Goal: Transaction & Acquisition: Purchase product/service

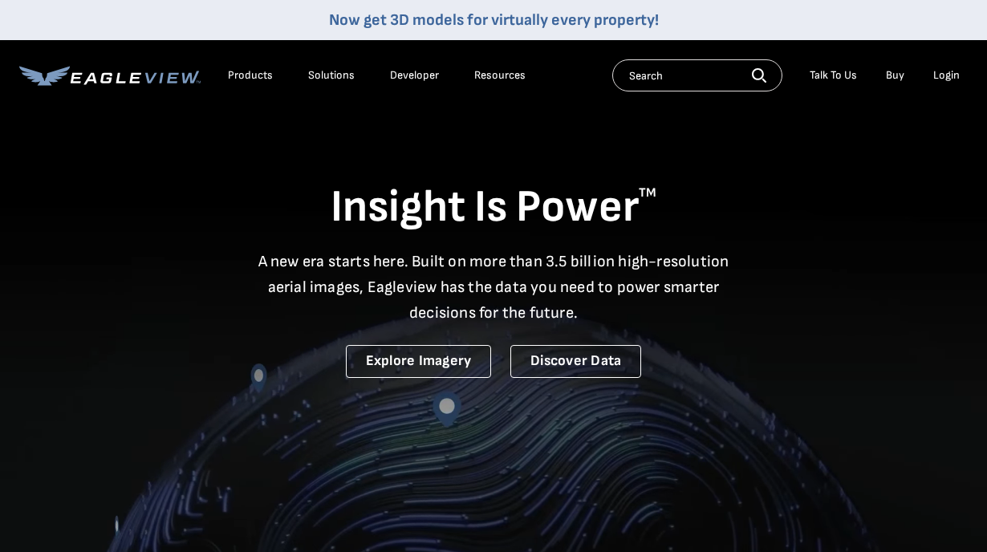
click at [937, 76] on div "Login" at bounding box center [946, 75] width 26 height 14
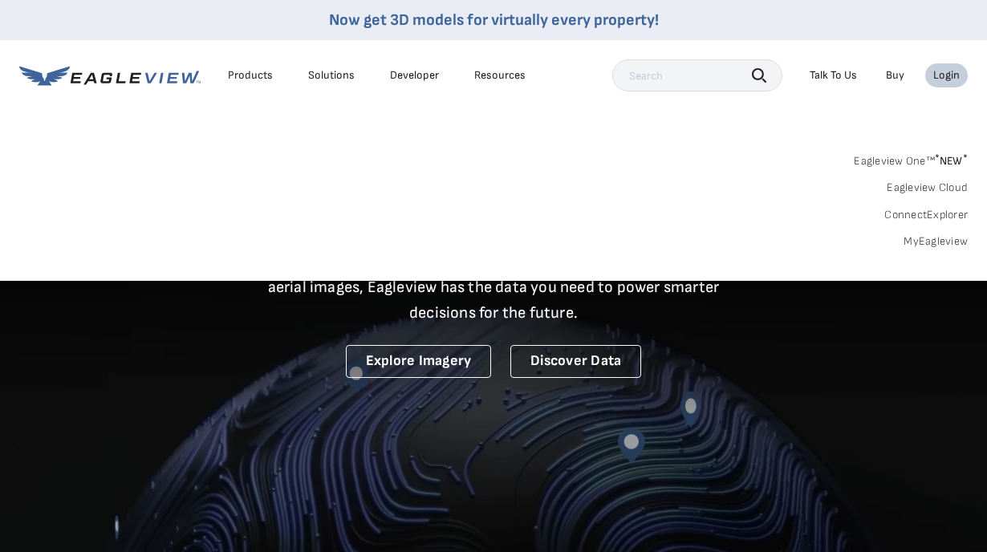
click at [921, 242] on link "MyEagleview" at bounding box center [936, 241] width 64 height 14
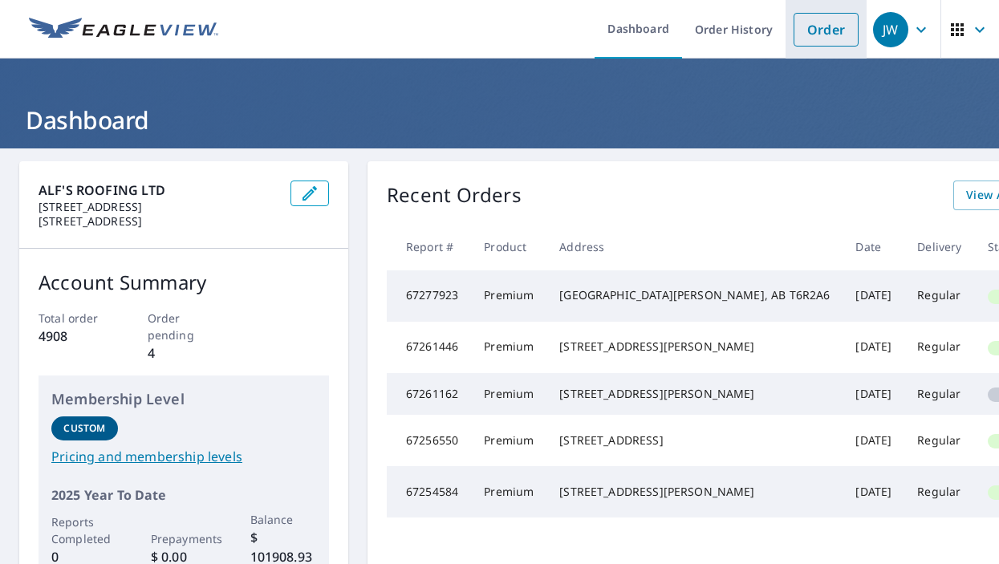
click at [805, 31] on link "Order" at bounding box center [826, 30] width 65 height 34
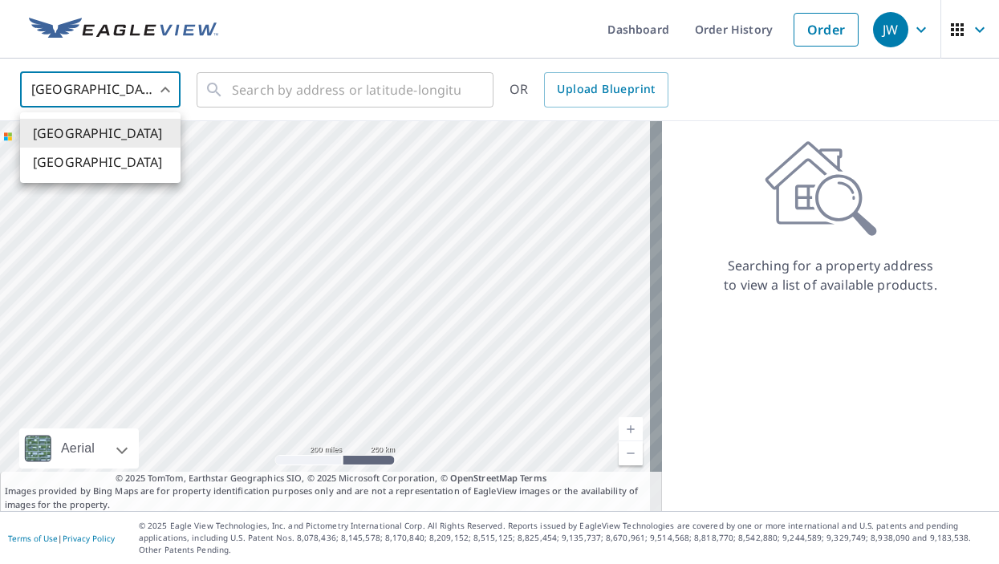
click at [152, 100] on body "JW JW Dashboard Order History Order JW United States US ​ ​ OR Upload Blueprint…" at bounding box center [499, 282] width 999 height 564
click at [154, 161] on li "[GEOGRAPHIC_DATA]" at bounding box center [100, 162] width 161 height 29
type input "CA"
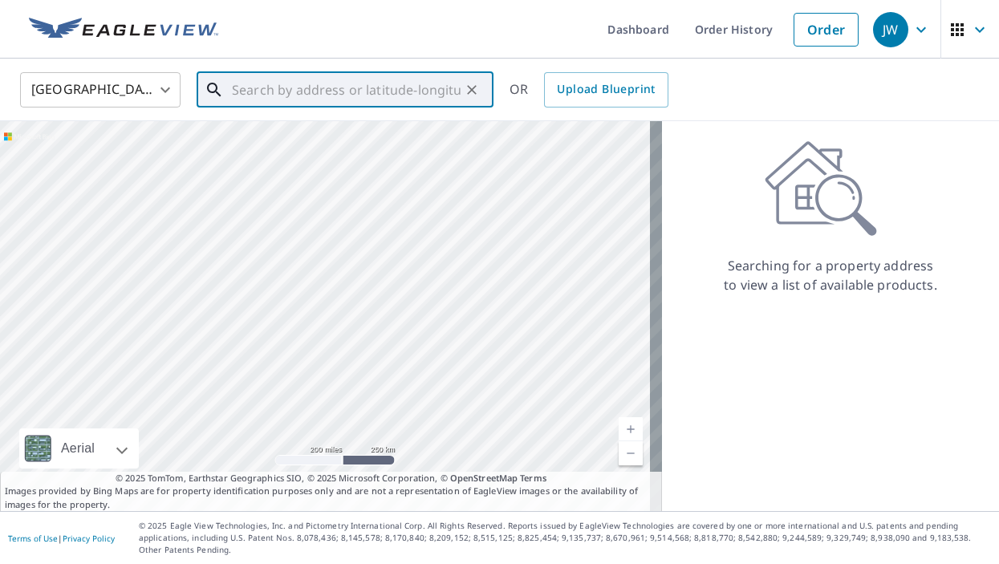
click at [247, 91] on input "text" at bounding box center [346, 89] width 229 height 45
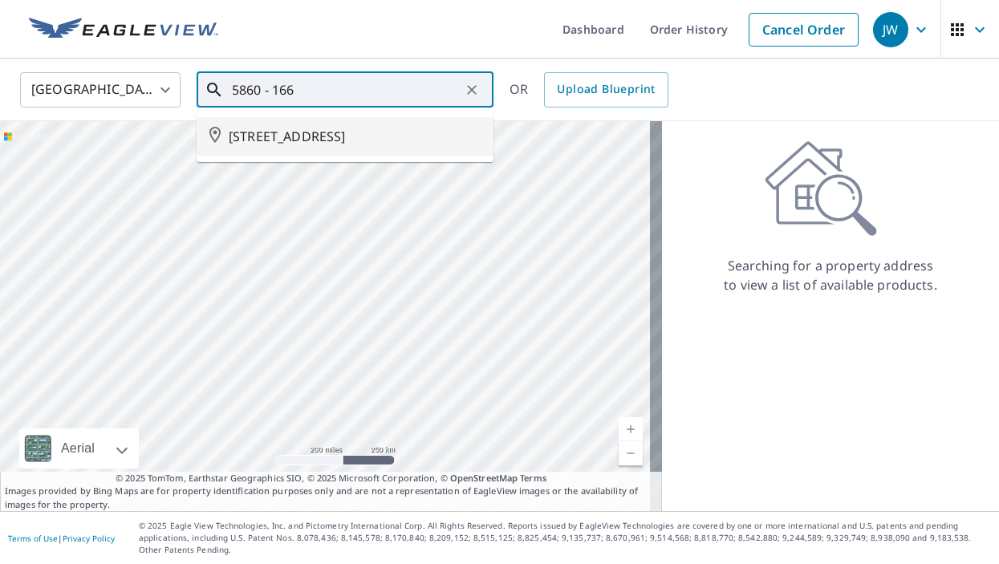
click at [253, 130] on span "5860 166 AVE NW EDMONTON AB T5Y0J3" at bounding box center [355, 136] width 252 height 19
type input "5860 166 AVE NW EDMONTON AB T5Y0J3"
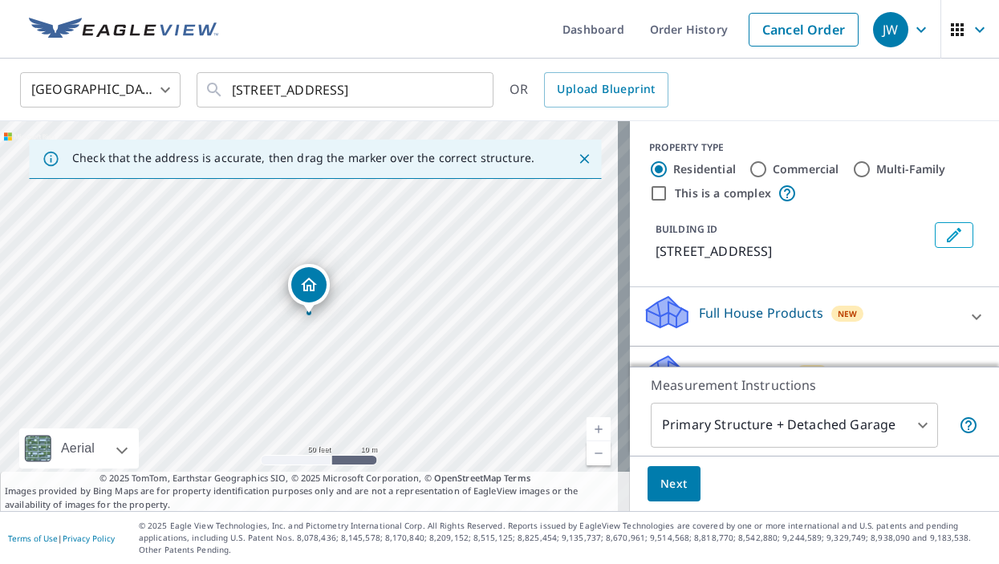
click at [653, 425] on body "JW JW Dashboard Order History Cancel Order JW Canada CA ​ 5860 166 AVE NW EDMON…" at bounding box center [499, 282] width 999 height 564
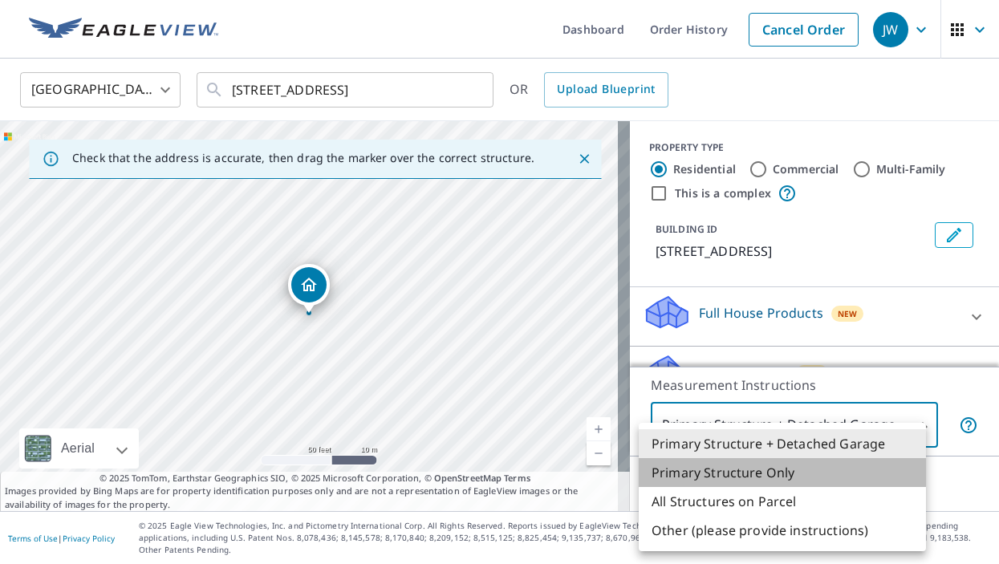
click at [660, 469] on li "Primary Structure Only" at bounding box center [782, 472] width 287 height 29
type input "2"
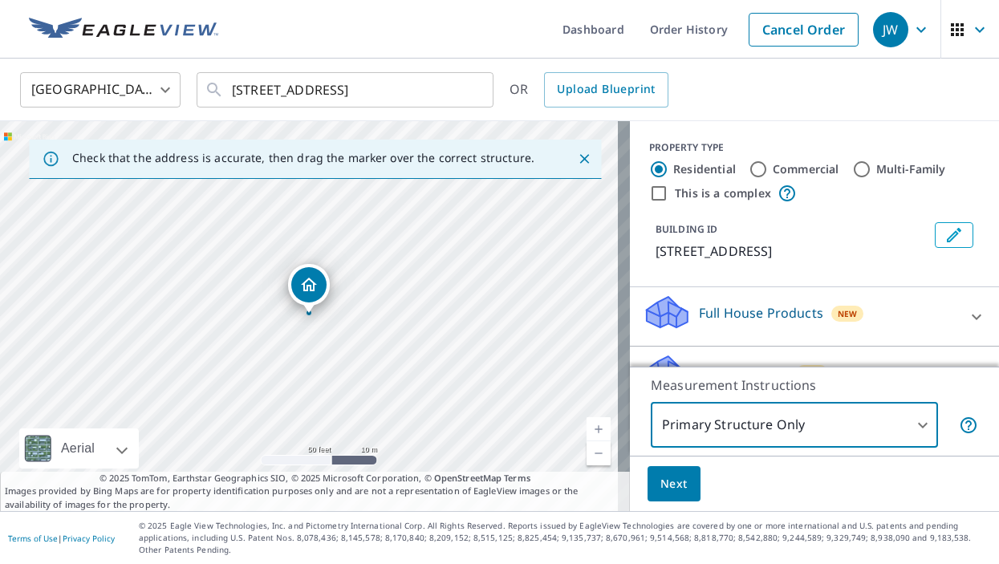
click at [661, 479] on span "Next" at bounding box center [674, 484] width 27 height 20
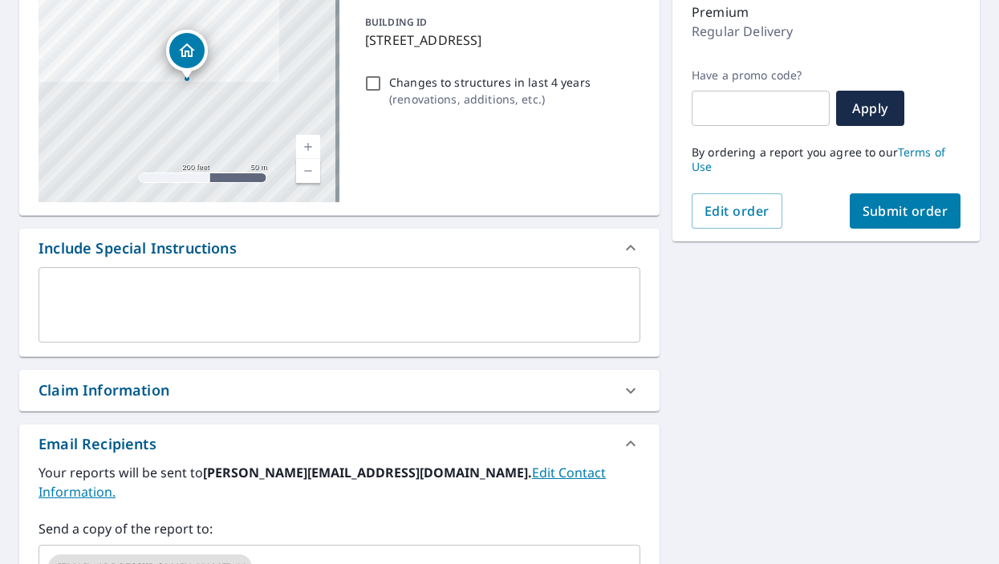
scroll to position [241, 0]
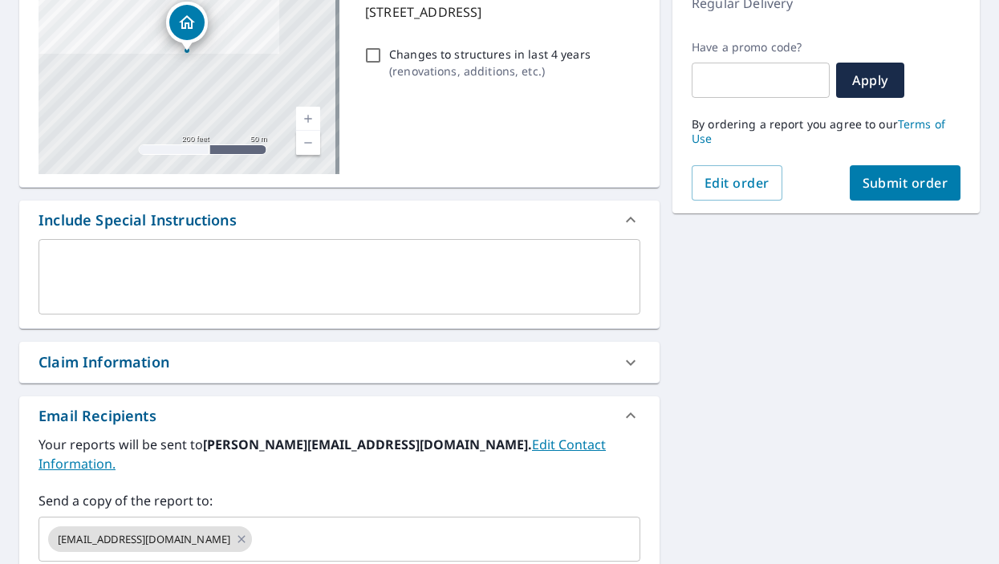
click at [198, 366] on div "Claim Information" at bounding box center [325, 363] width 573 height 22
checkbox input "true"
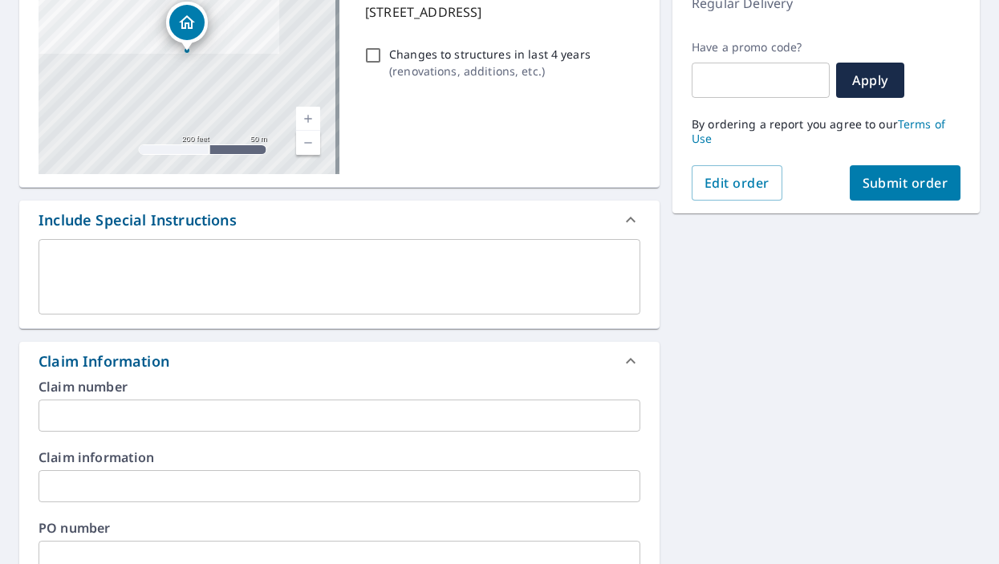
click at [187, 414] on input "text" at bounding box center [340, 416] width 602 height 32
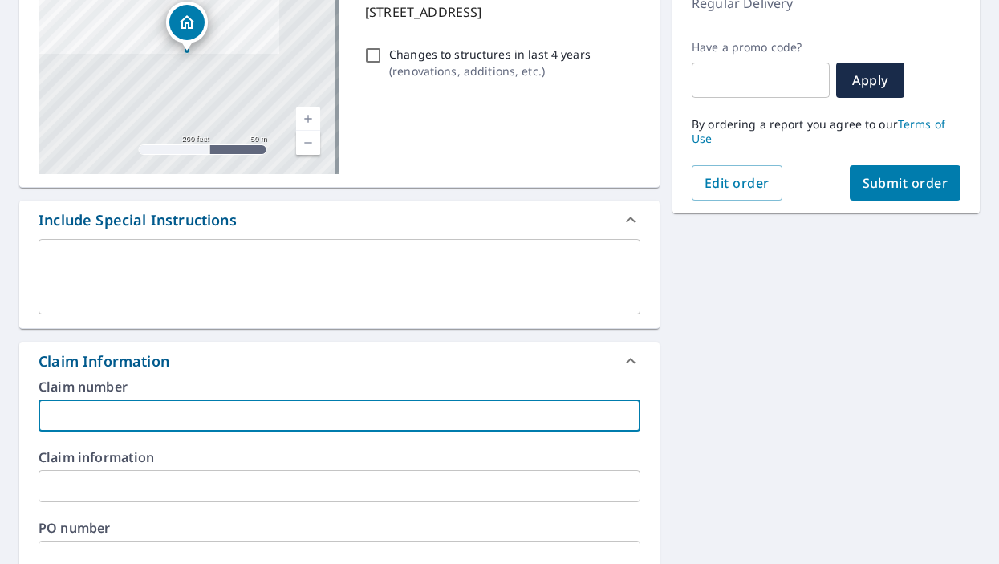
type input "2"
checkbox input "true"
type input "28"
checkbox input "true"
type input "282"
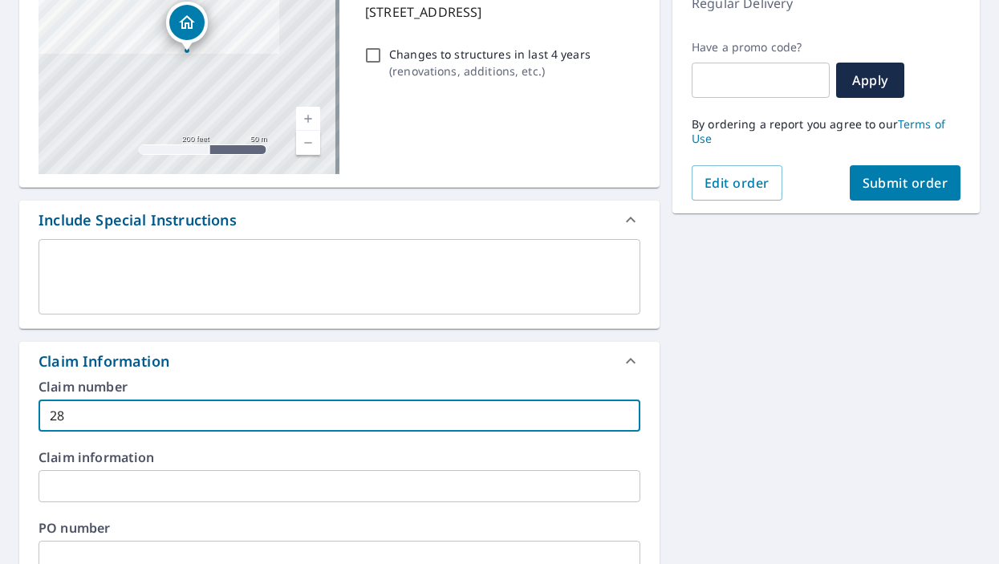
checkbox input "true"
type input "2826"
checkbox input "true"
type input "28269"
checkbox input "true"
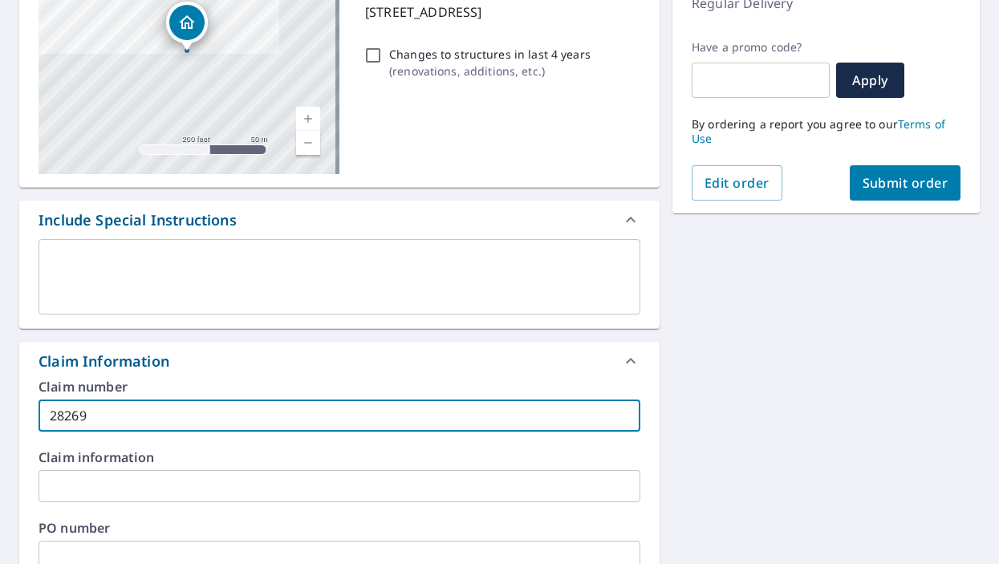
type input "28269"
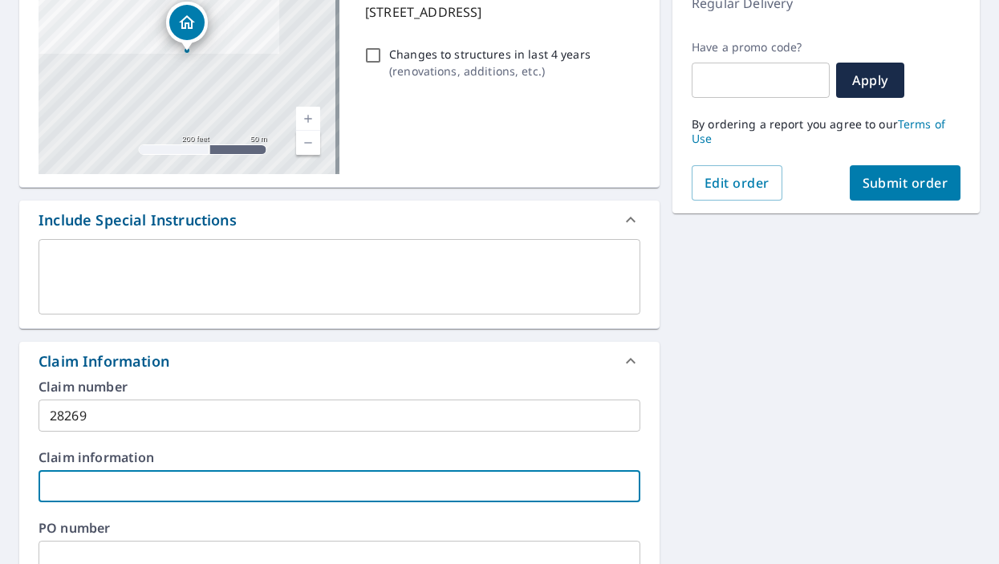
click at [180, 486] on input "text" at bounding box center [340, 486] width 602 height 32
type input "H"
checkbox input "true"
type input "Ha"
checkbox input "true"
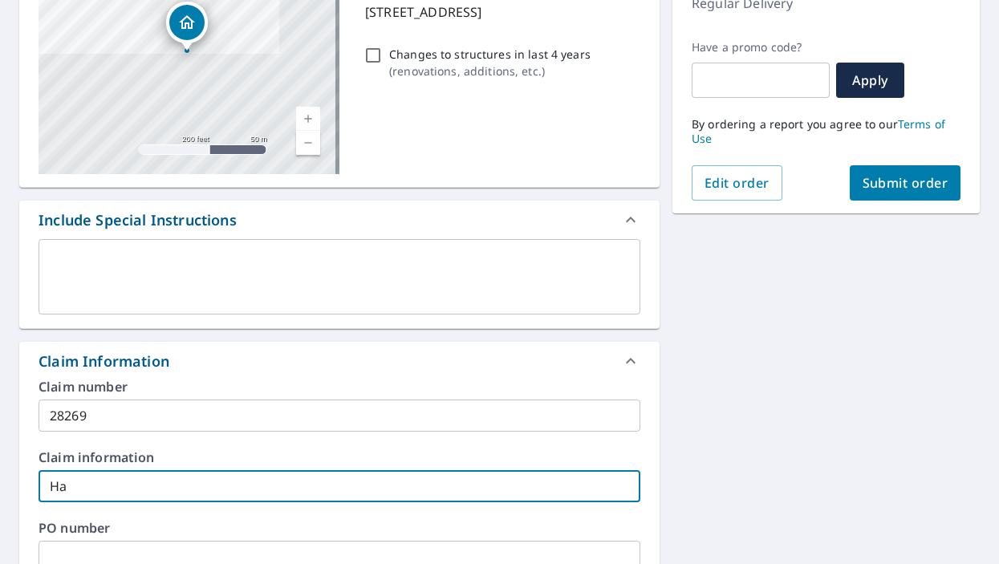
type input "Ha,"
checkbox input "true"
type input "Ha,"
checkbox input "true"
type input "Ha, C"
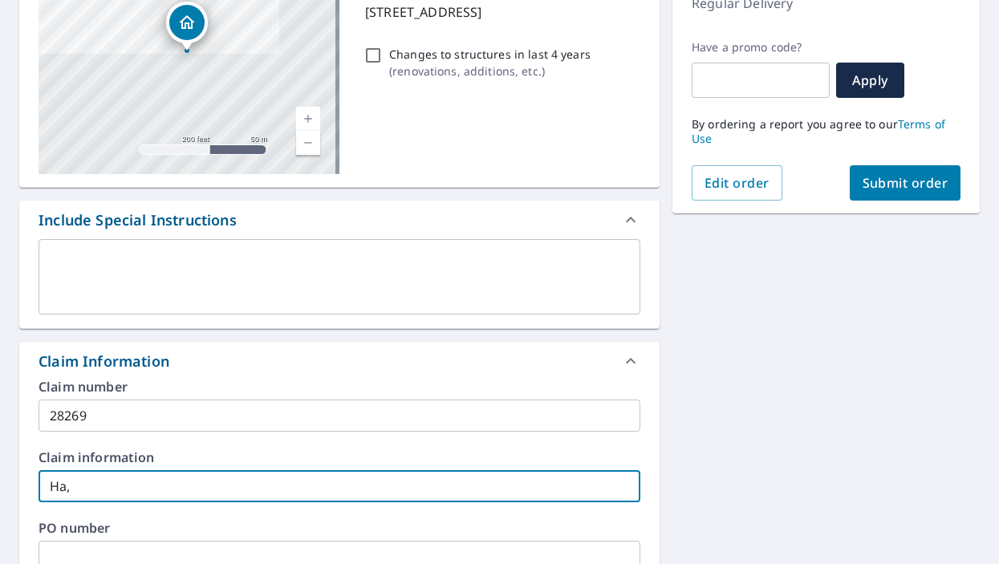
checkbox input "true"
type input "Ha, Ca"
checkbox input "true"
type input "Ha, Car"
checkbox input "true"
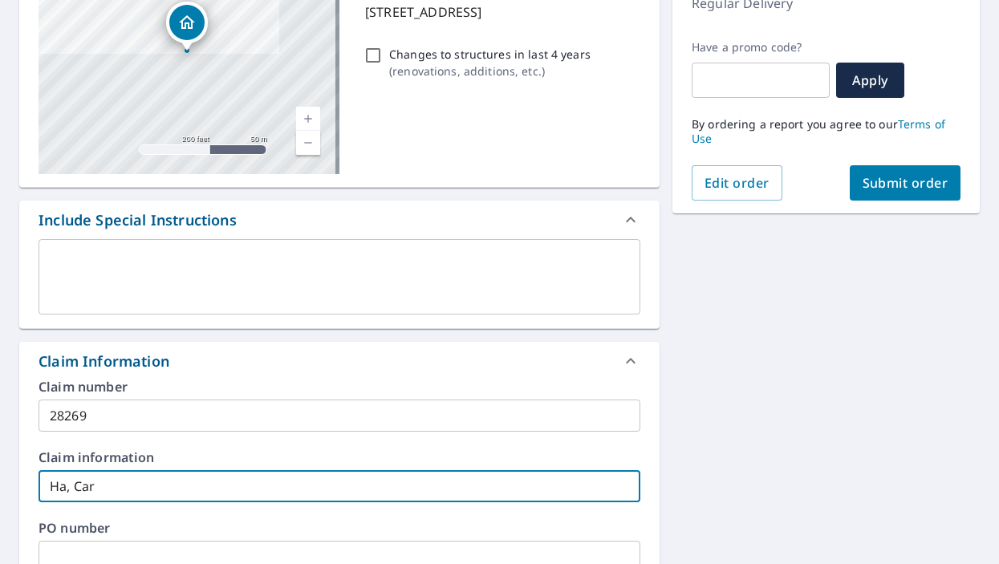
type input "Ha, Carm"
checkbox input "true"
type input "Ha, Carme"
checkbox input "true"
type input "Ha, Carmen"
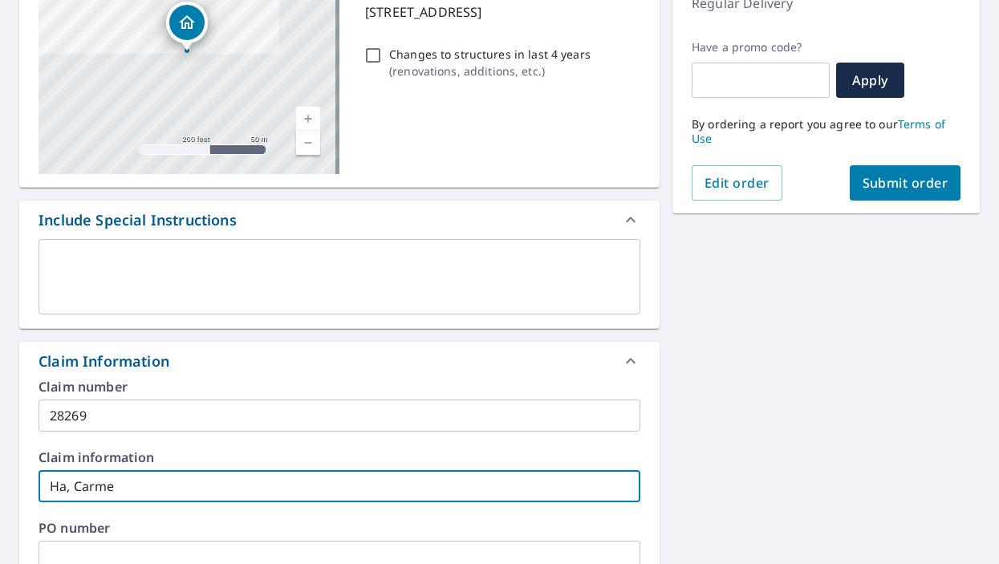
checkbox input "true"
type input "Ha, Carmen"
click at [911, 188] on span "Submit order" at bounding box center [906, 183] width 86 height 18
checkbox input "true"
